Goal: Task Accomplishment & Management: Use online tool/utility

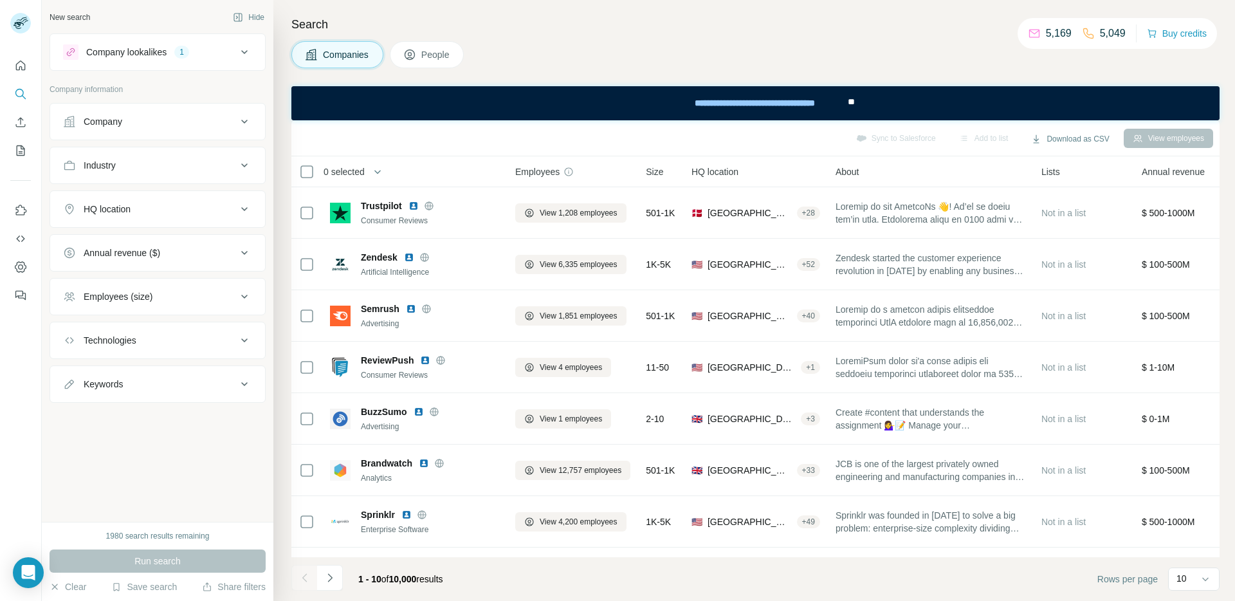
click at [430, 60] on span "People" at bounding box center [436, 54] width 30 height 13
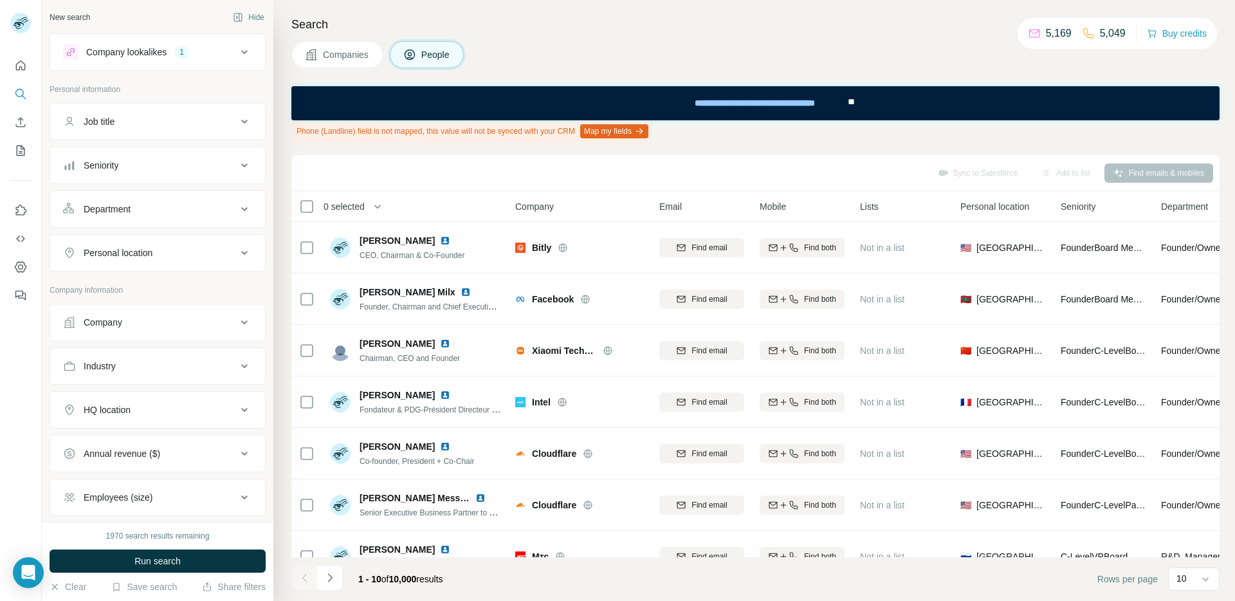
click at [622, 134] on button "Map my fields" at bounding box center [614, 131] width 68 height 14
click at [633, 136] on button "Map my fields" at bounding box center [614, 131] width 68 height 14
